Goal: Task Accomplishment & Management: Use online tool/utility

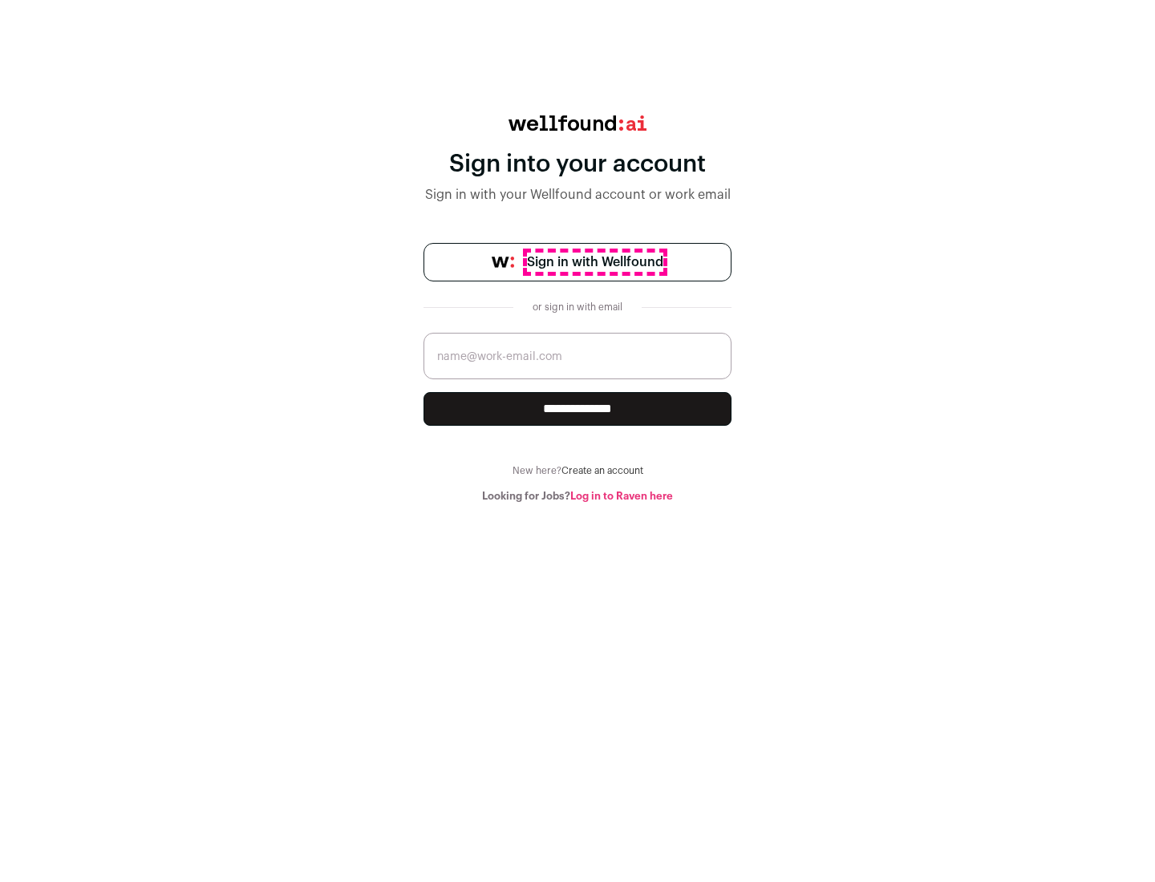
click at [594, 262] on span "Sign in with Wellfound" at bounding box center [595, 262] width 136 height 19
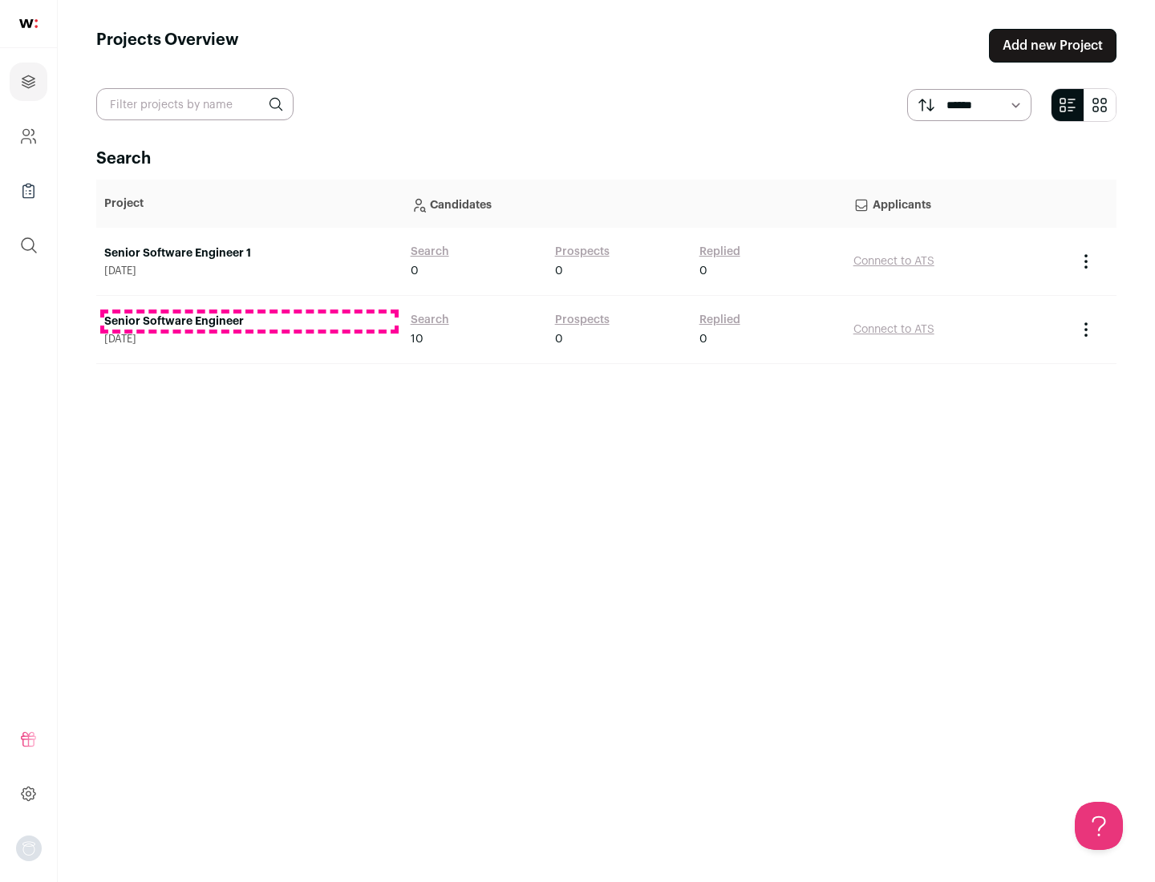
click at [249, 322] on link "Senior Software Engineer" at bounding box center [249, 322] width 290 height 16
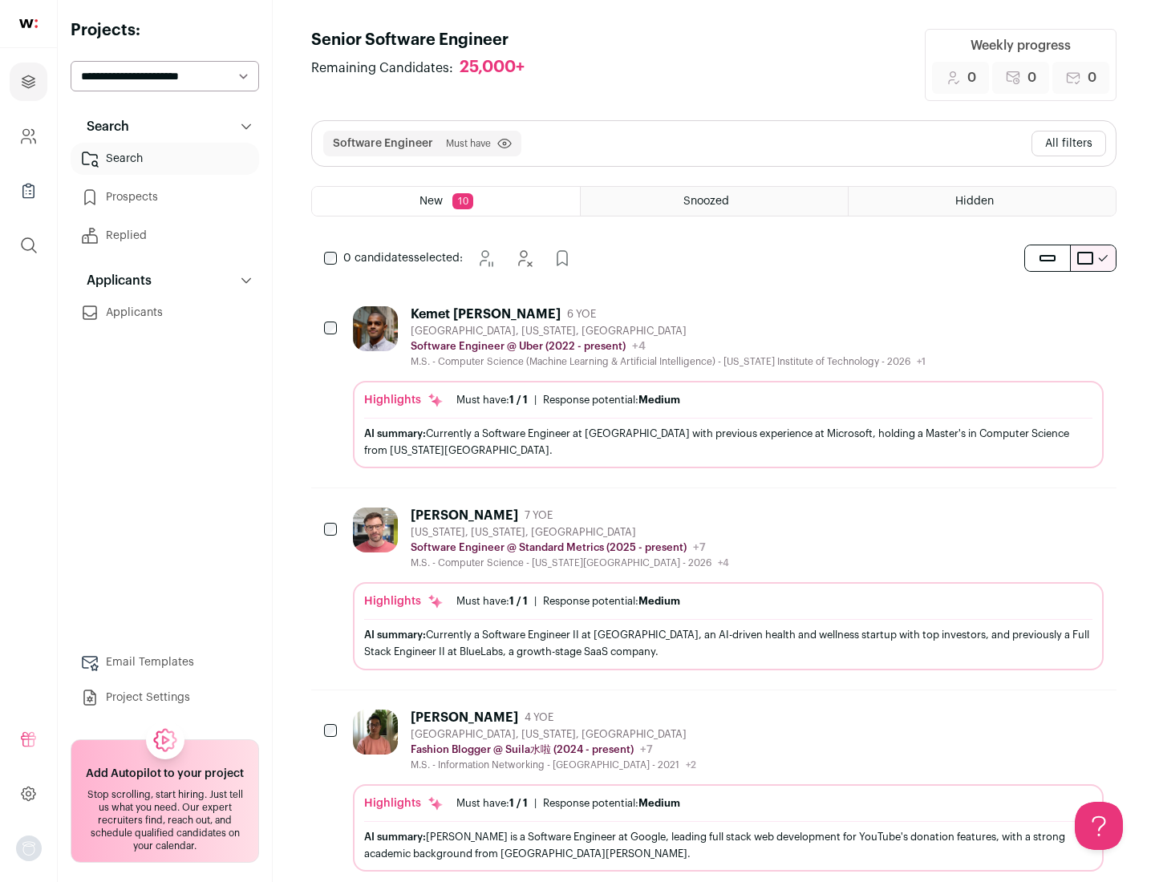
click at [714, 387] on div "Highlights Must have: 1 / 1 How many must haves have been fulfilled? | Response…" at bounding box center [728, 424] width 751 height 87
